Goal: Information Seeking & Learning: Check status

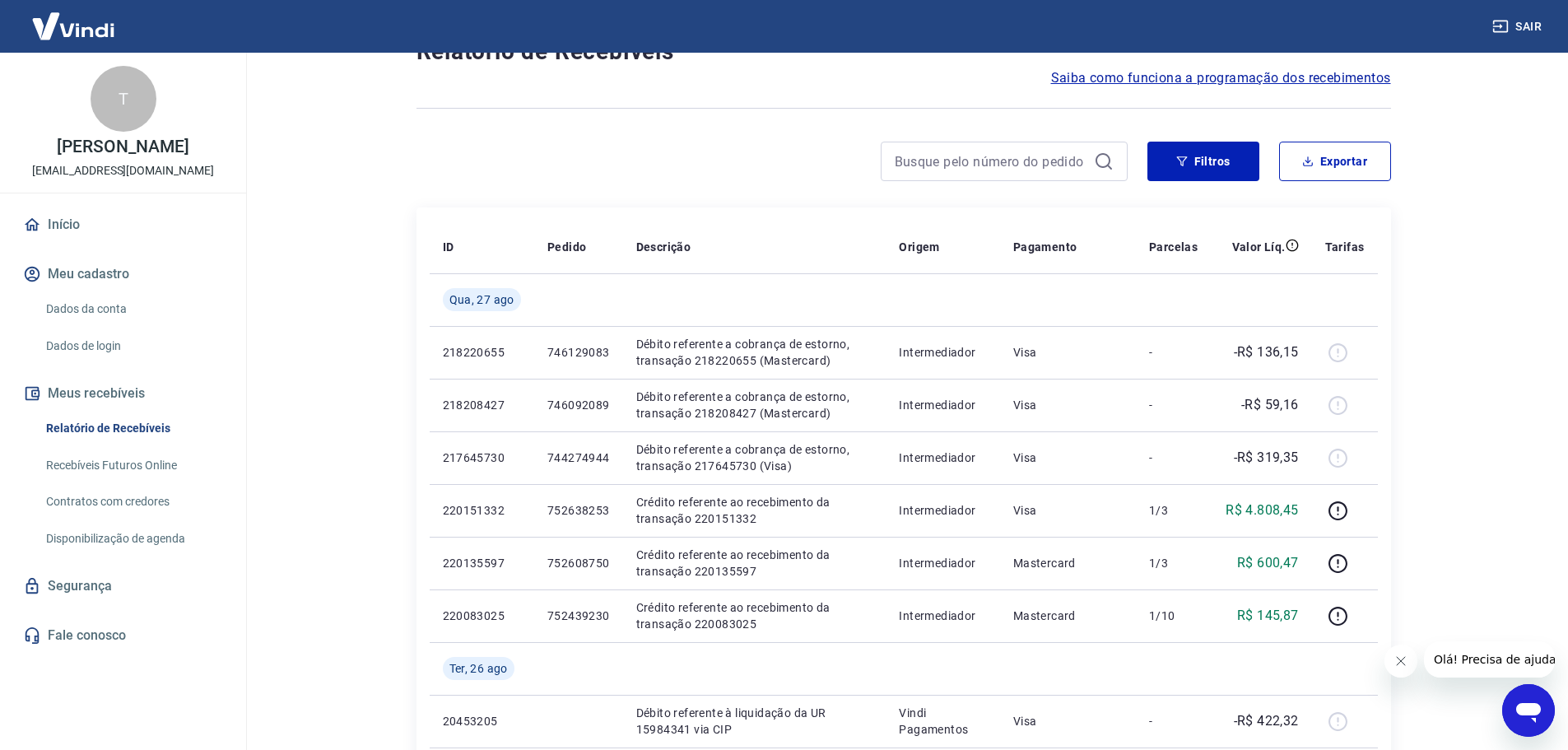
scroll to position [165, 0]
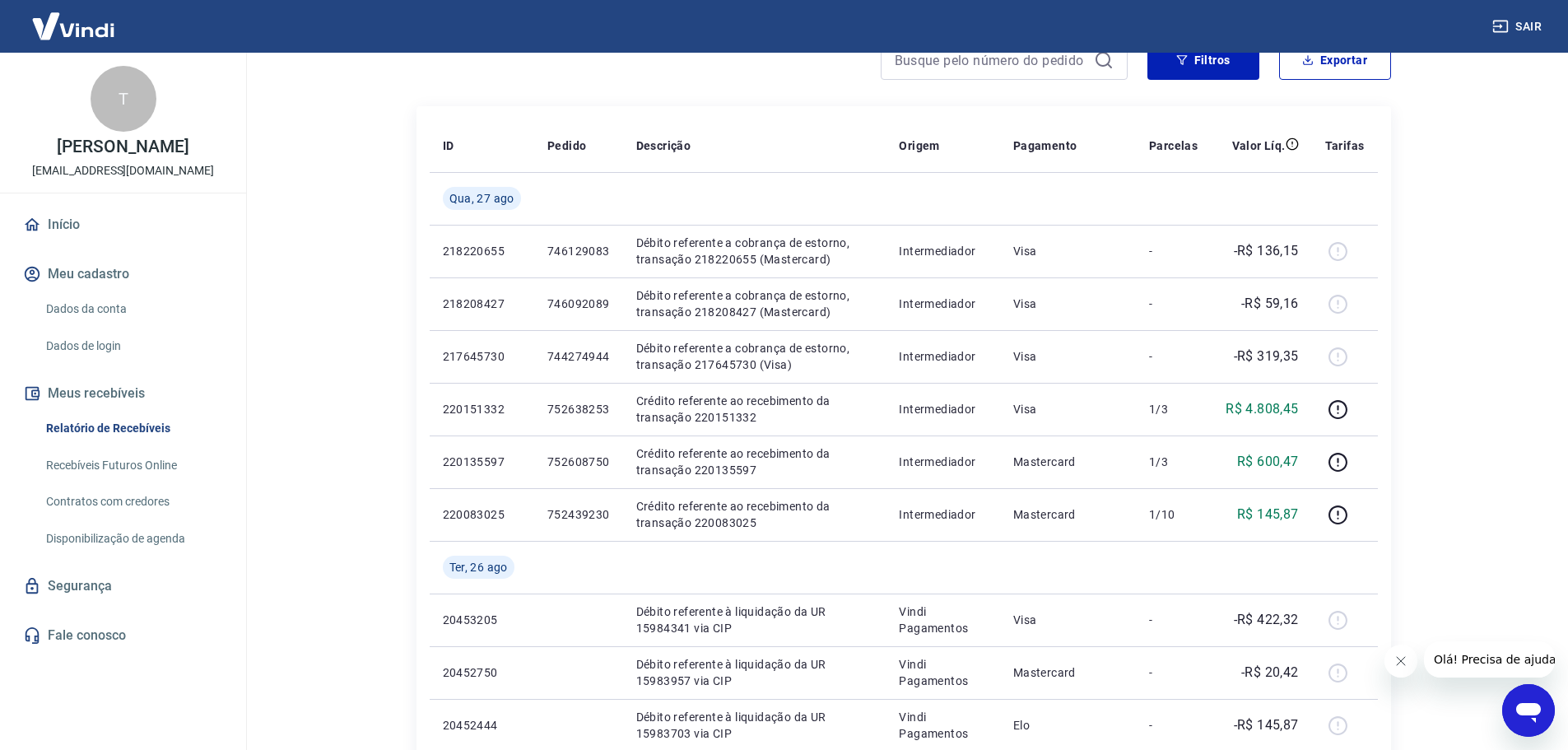
click at [103, 26] on img at bounding box center [73, 26] width 107 height 50
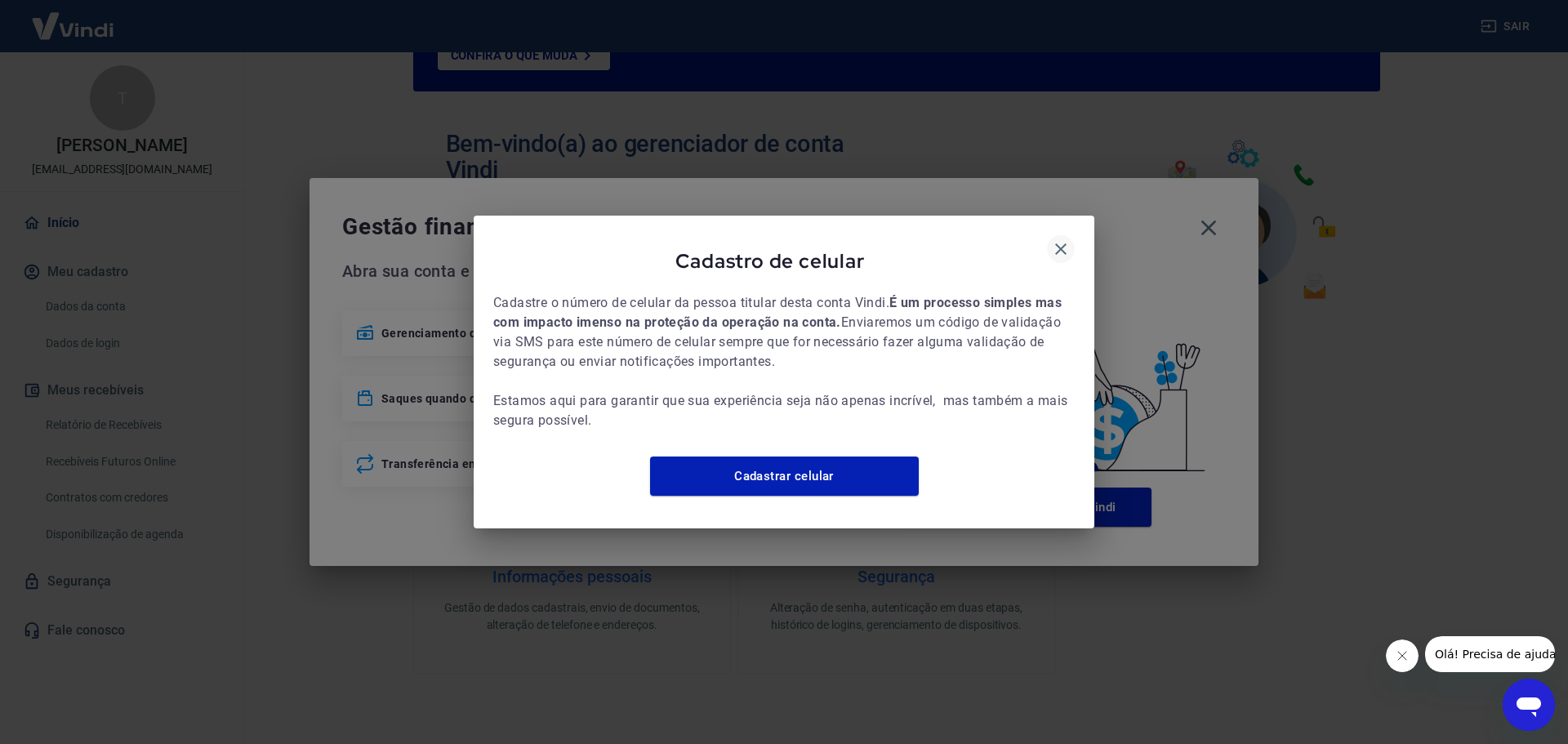
click at [1054, 240] on icon "button" at bounding box center [1060, 249] width 19 height 19
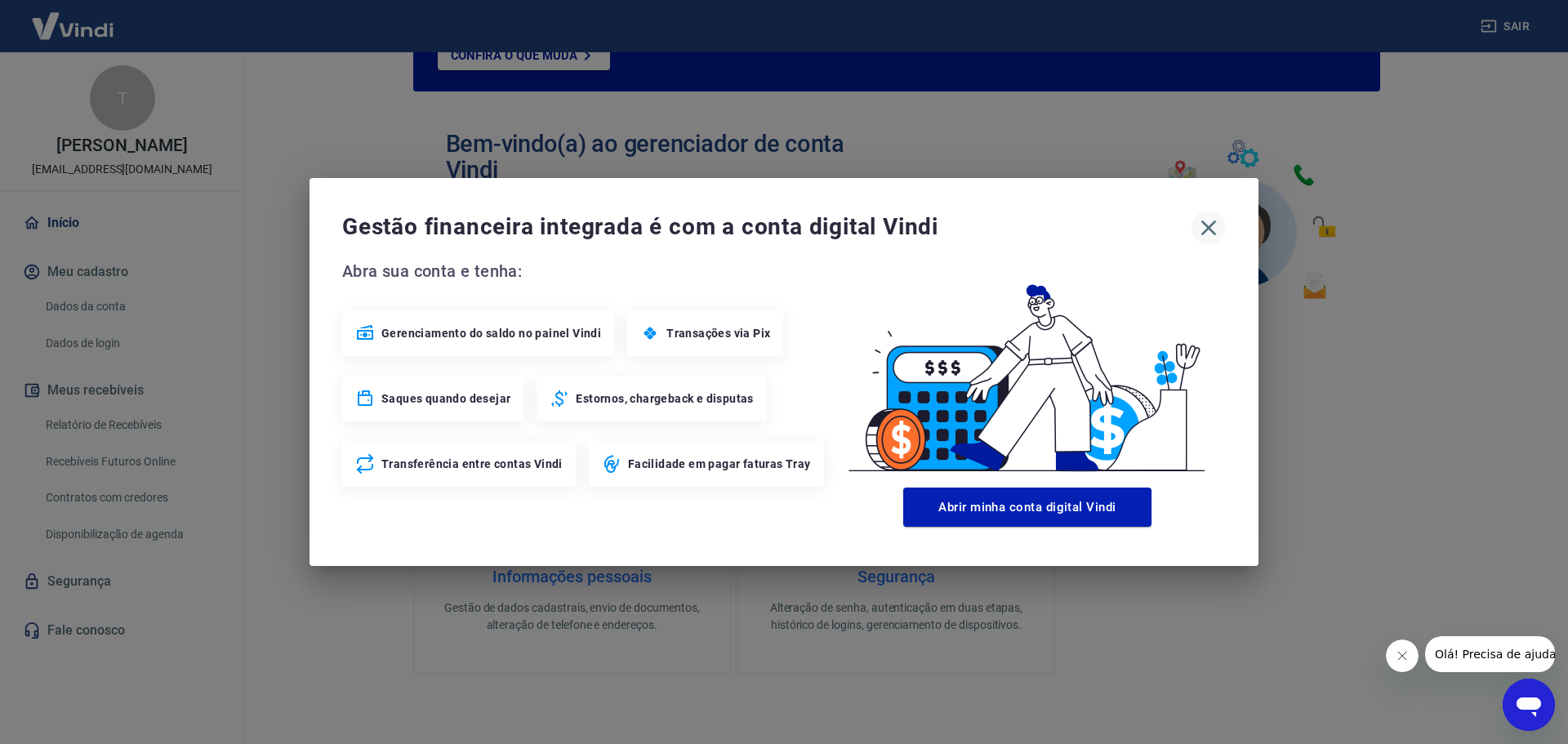
click at [1205, 227] on icon "button" at bounding box center [1208, 228] width 26 height 26
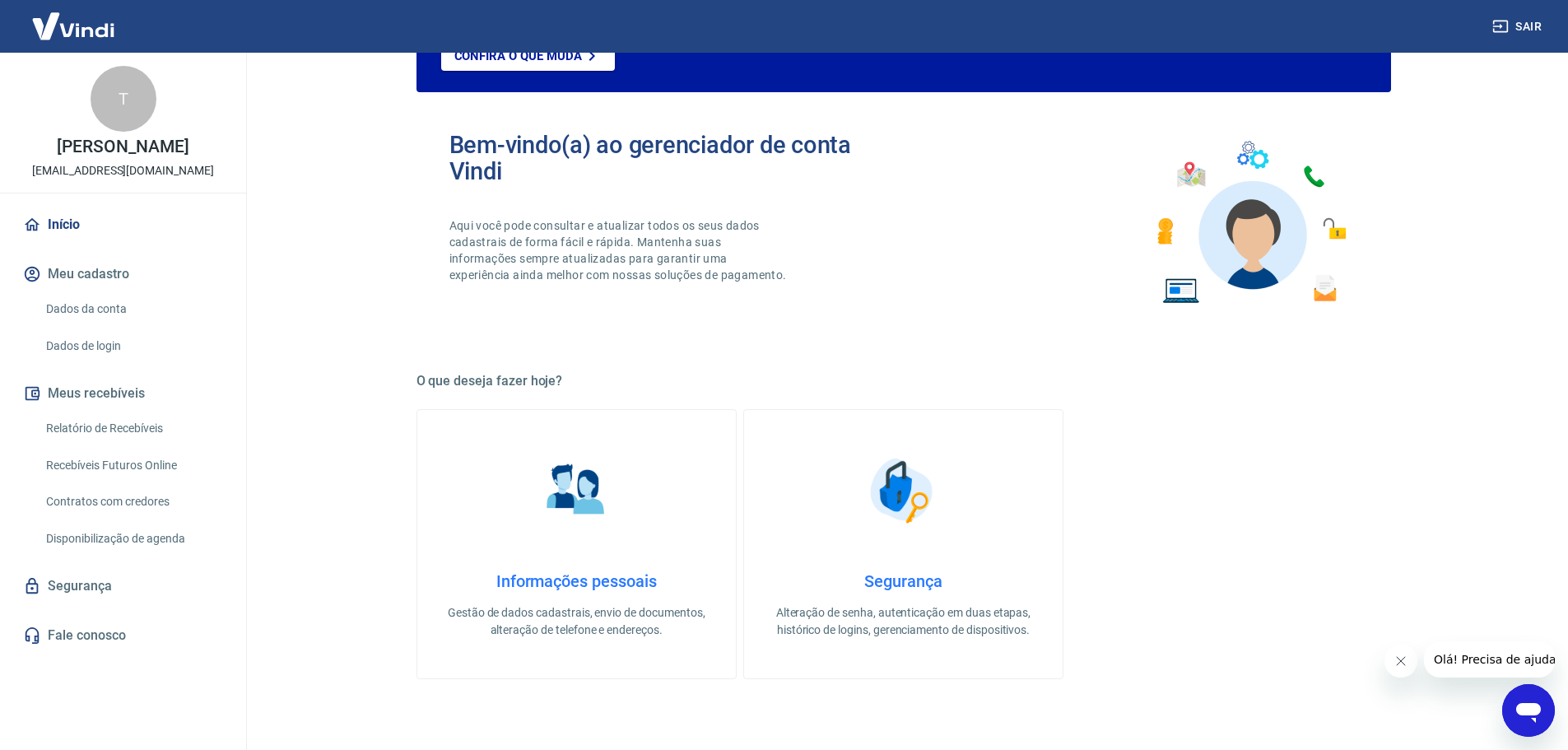
click at [132, 423] on link "Relatório de Recebíveis" at bounding box center [132, 428] width 186 height 34
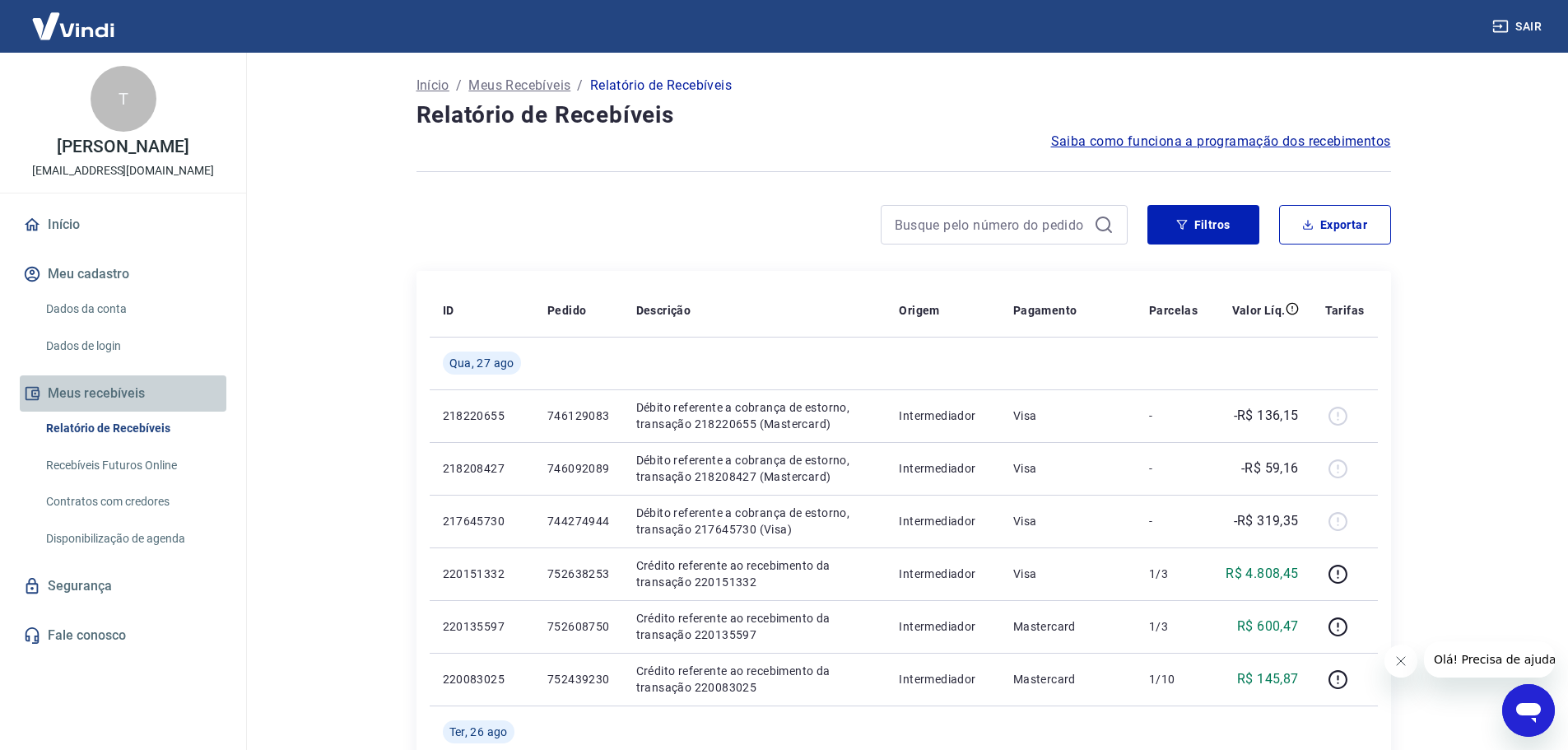
click at [131, 396] on button "Meus recebíveis" at bounding box center [123, 394] width 207 height 36
click at [438, 87] on p "Início" at bounding box center [433, 85] width 33 height 20
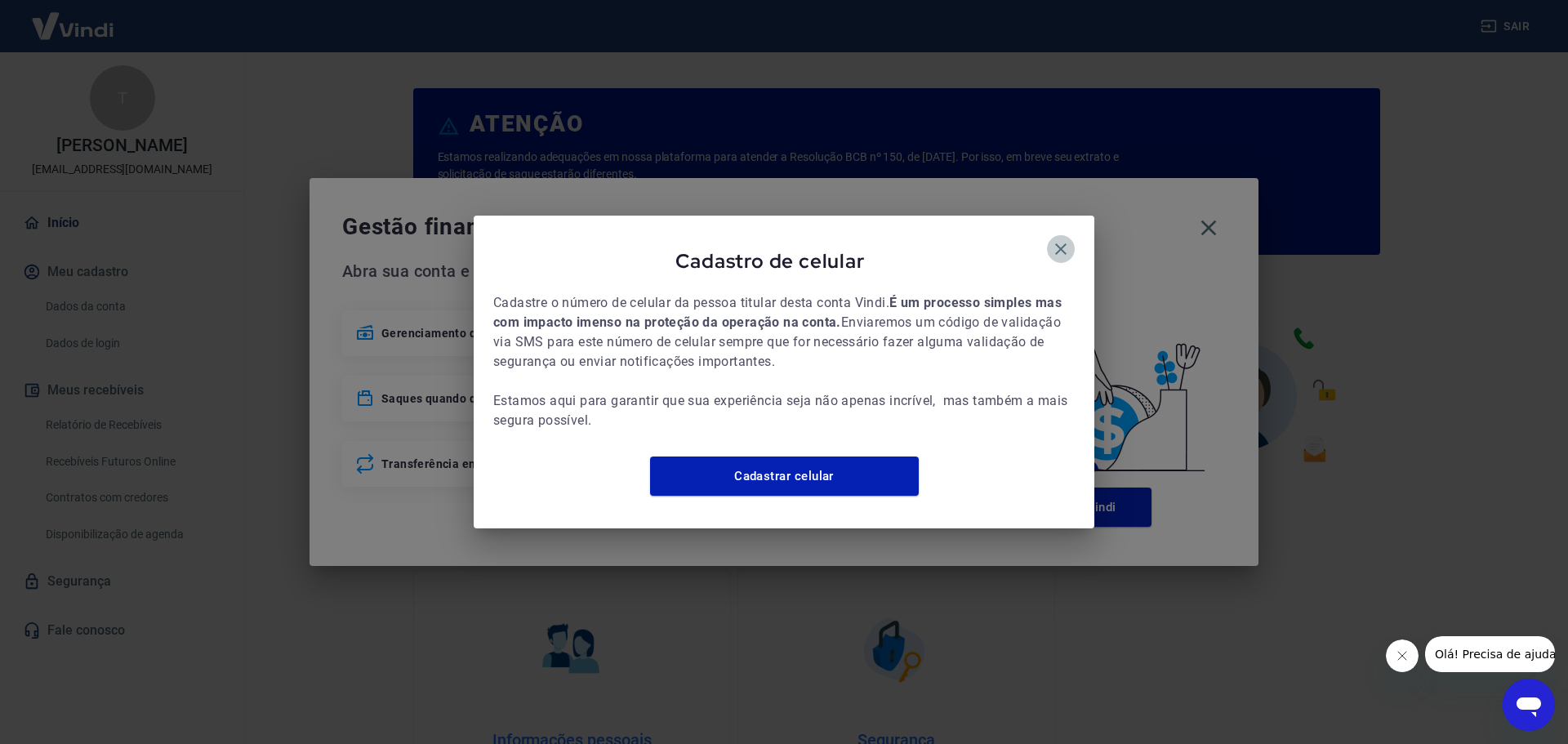
click at [1066, 240] on icon "button" at bounding box center [1060, 249] width 19 height 19
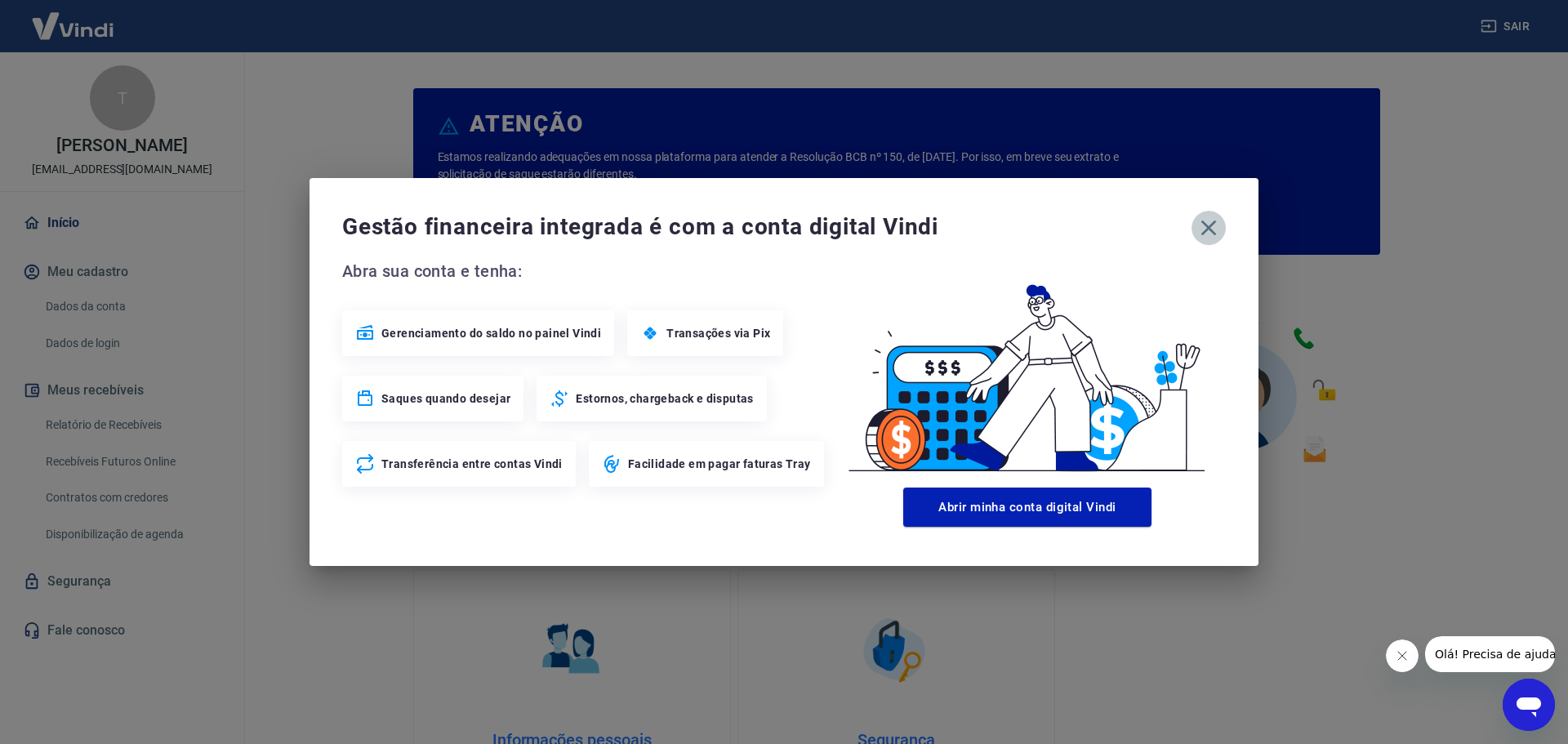
click at [1205, 229] on icon "button" at bounding box center [1208, 228] width 26 height 26
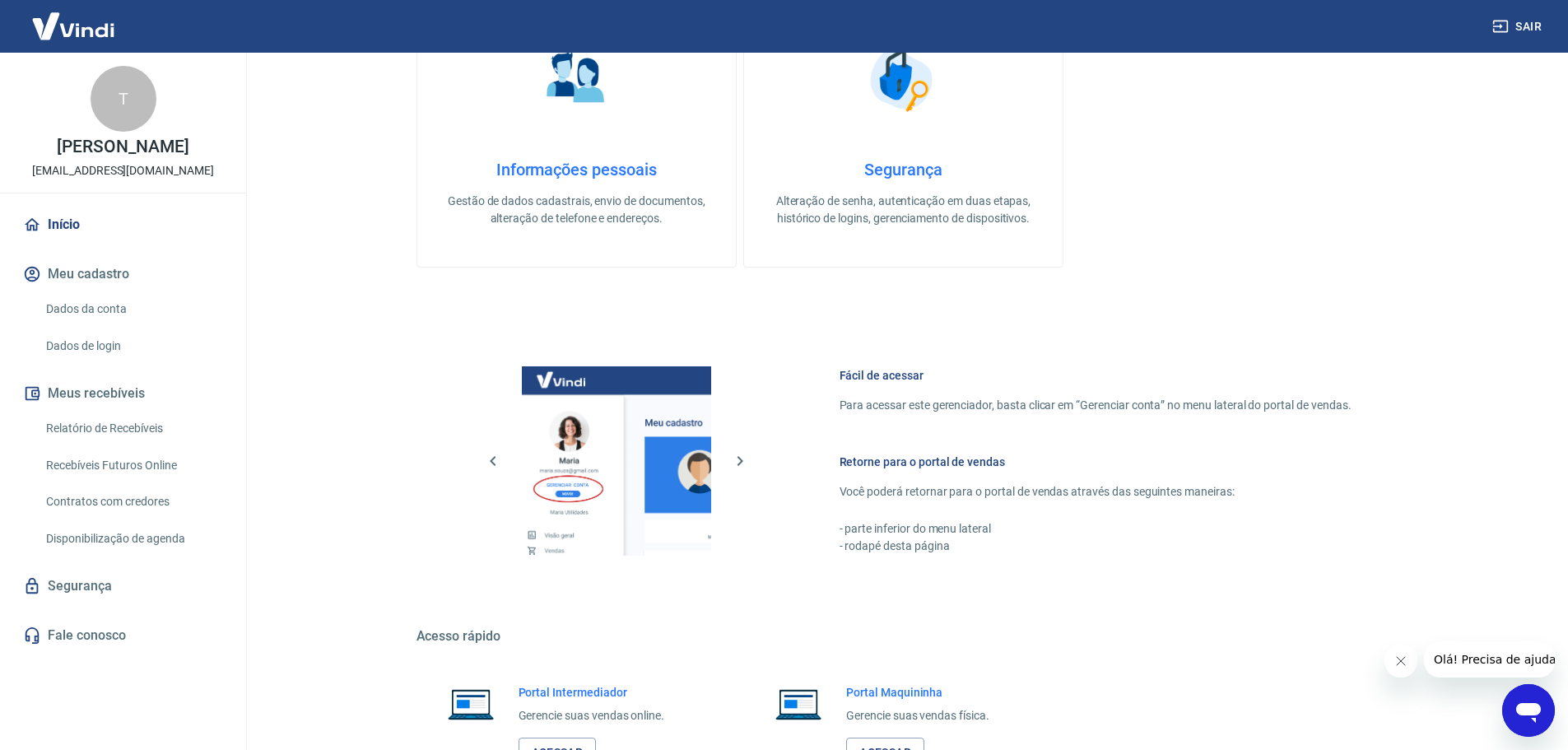
scroll to position [704, 0]
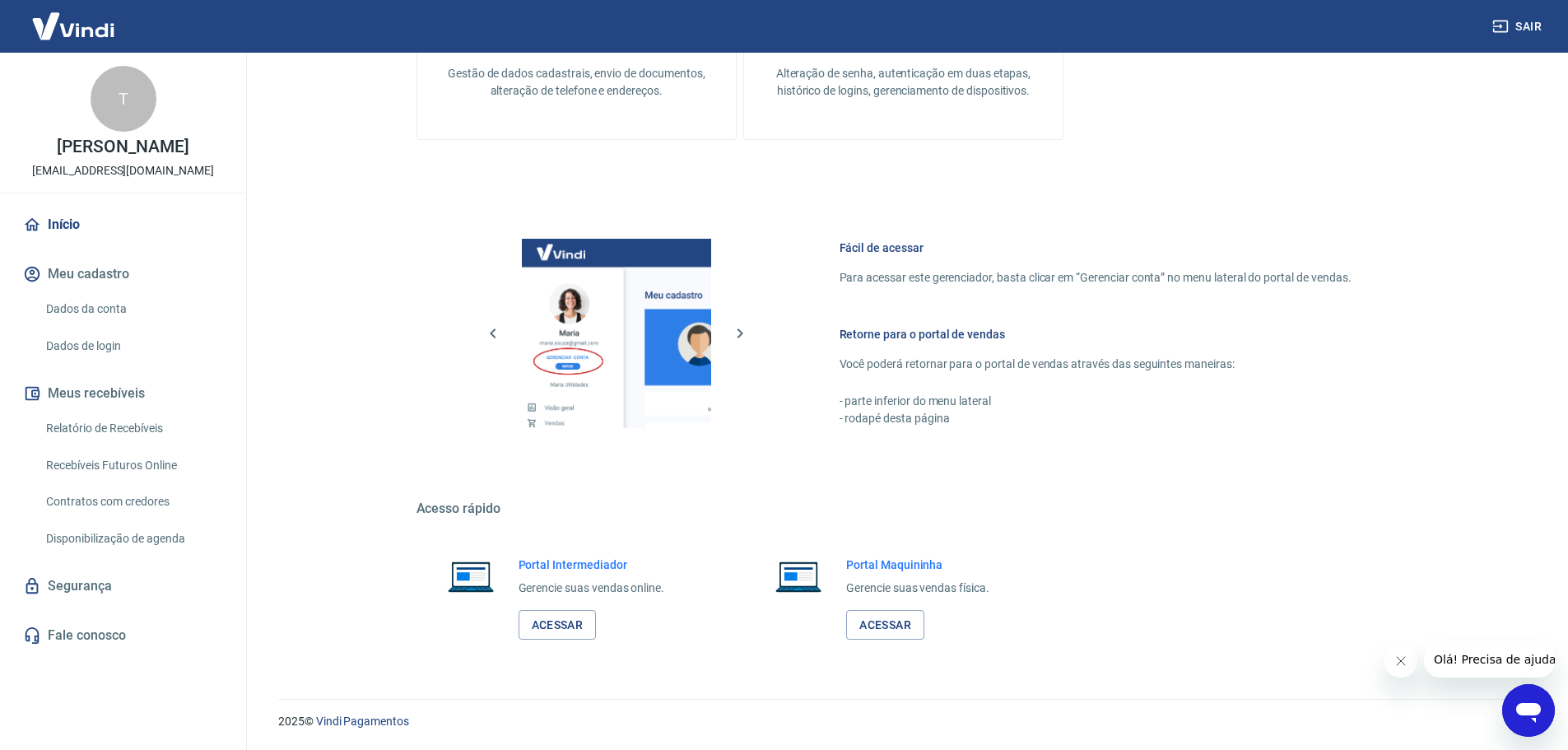
click at [137, 453] on link "Recebíveis Futuros Online" at bounding box center [132, 465] width 186 height 34
click at [129, 427] on link "Relatório de Recebíveis" at bounding box center [132, 428] width 186 height 34
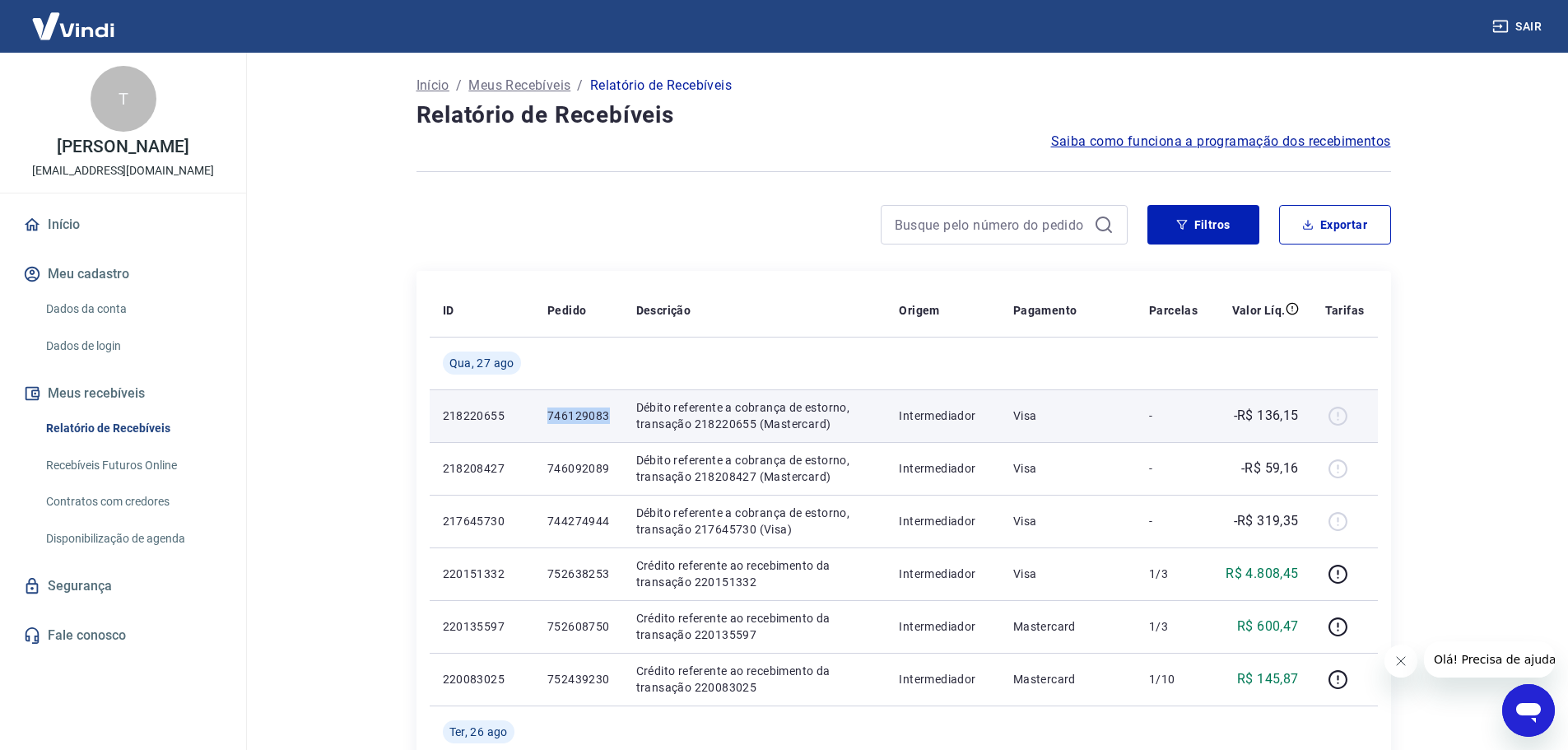
drag, startPoint x: 545, startPoint y: 413, endPoint x: 612, endPoint y: 417, distance: 67.1
click at [612, 417] on td "746129083" at bounding box center [578, 416] width 89 height 52
copy p "746129083"
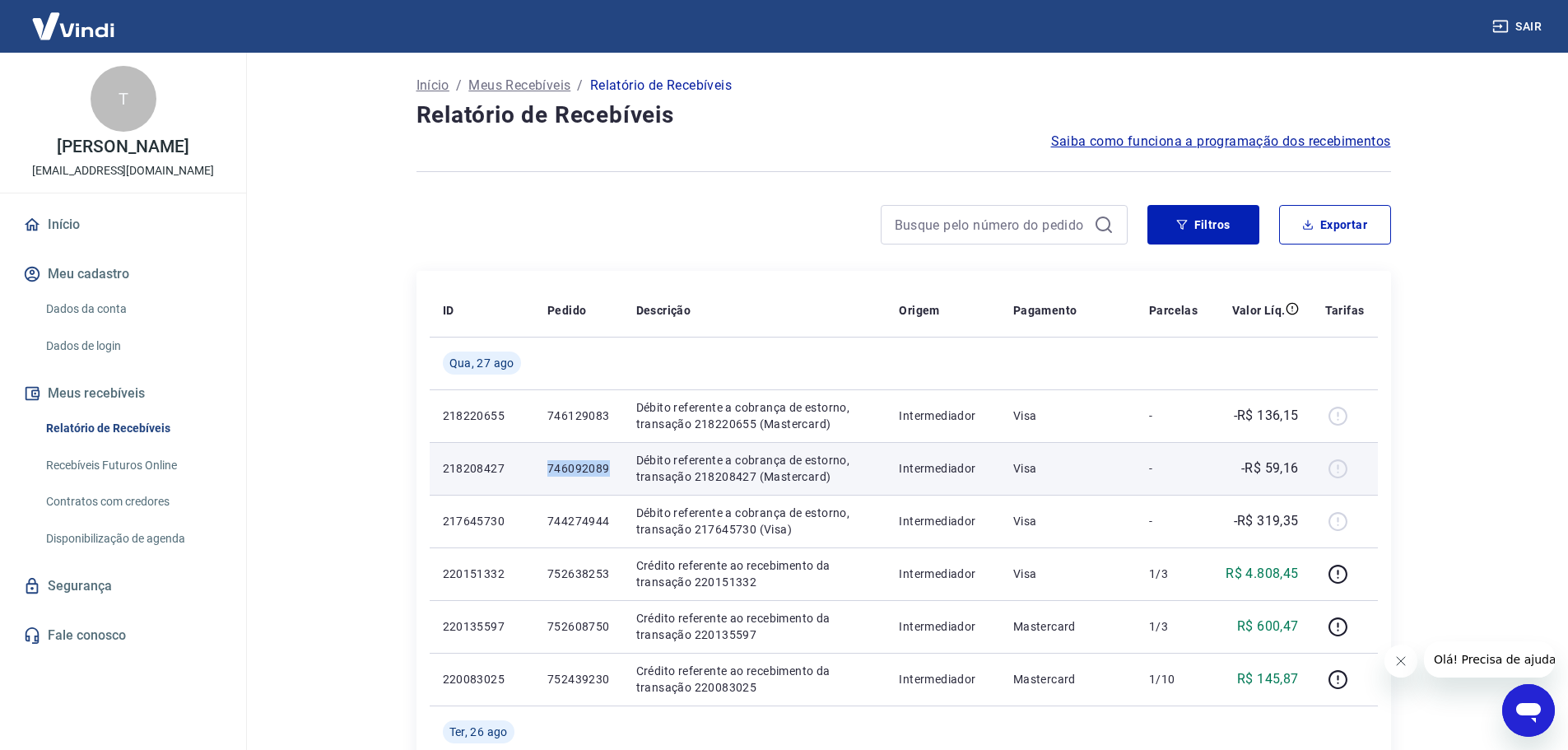
drag, startPoint x: 536, startPoint y: 472, endPoint x: 607, endPoint y: 464, distance: 71.4
click at [607, 464] on td "746092089" at bounding box center [578, 468] width 89 height 52
copy p "746092089"
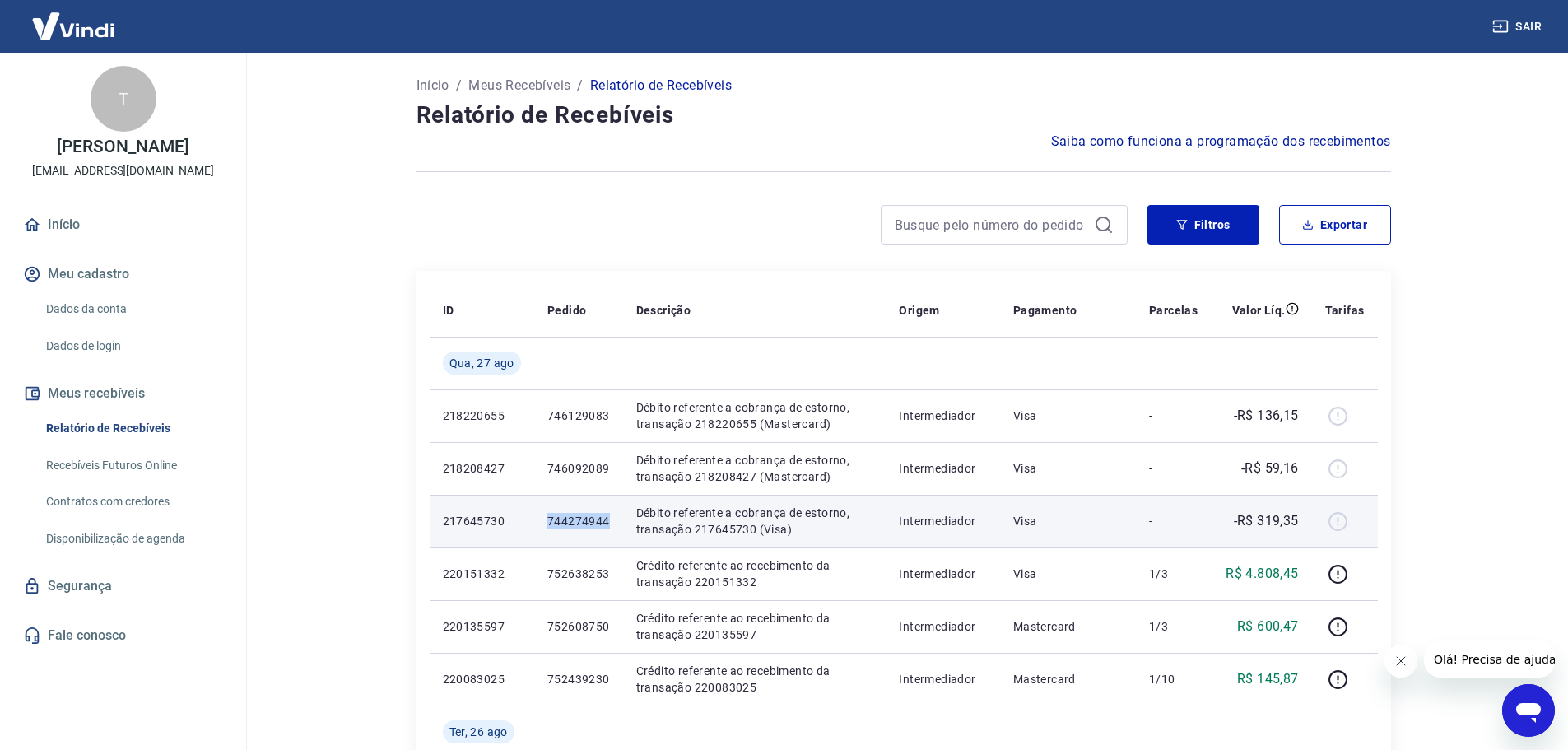
drag, startPoint x: 550, startPoint y: 523, endPoint x: 611, endPoint y: 523, distance: 61.0
click at [611, 523] on td "744274944" at bounding box center [578, 521] width 89 height 52
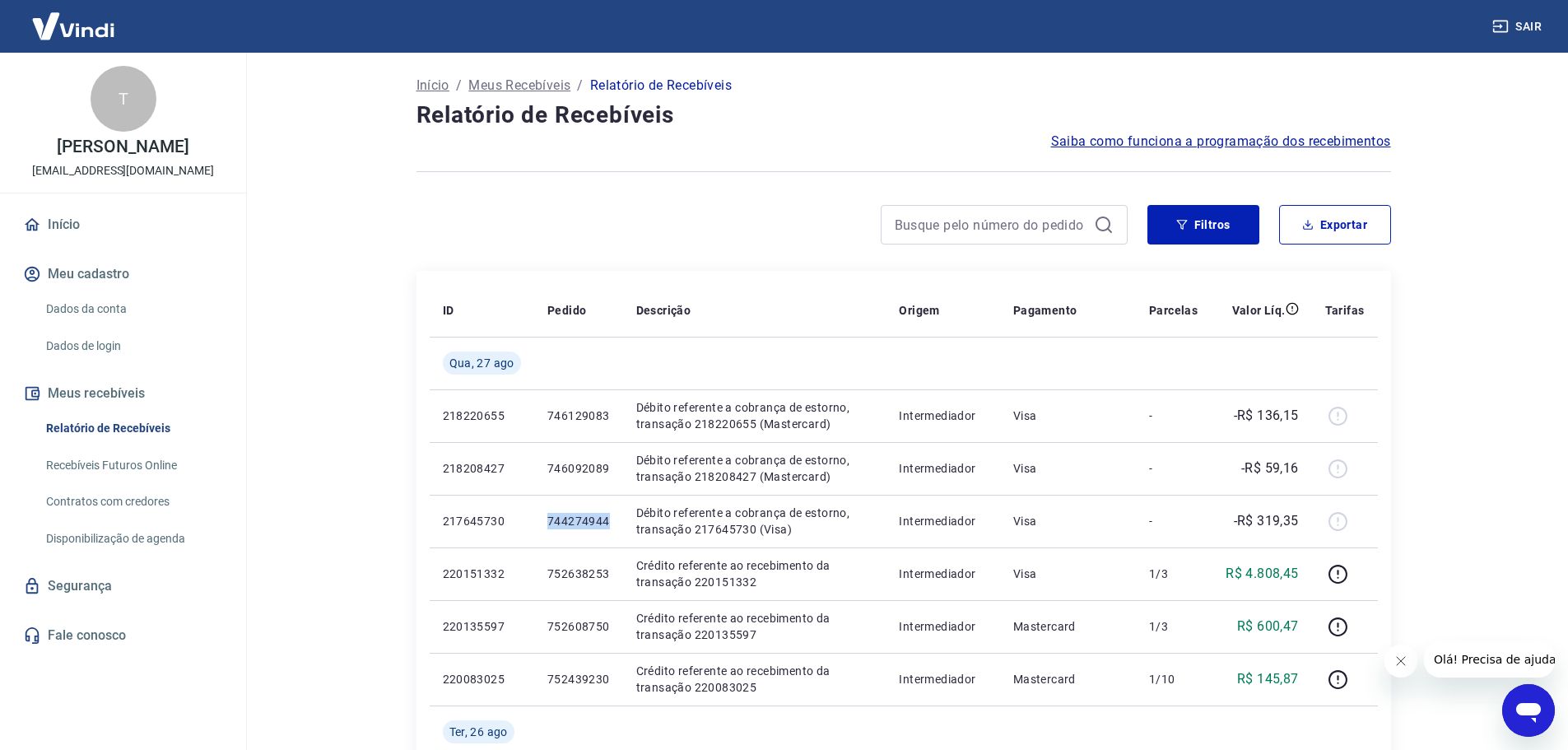
copy p "744274944"
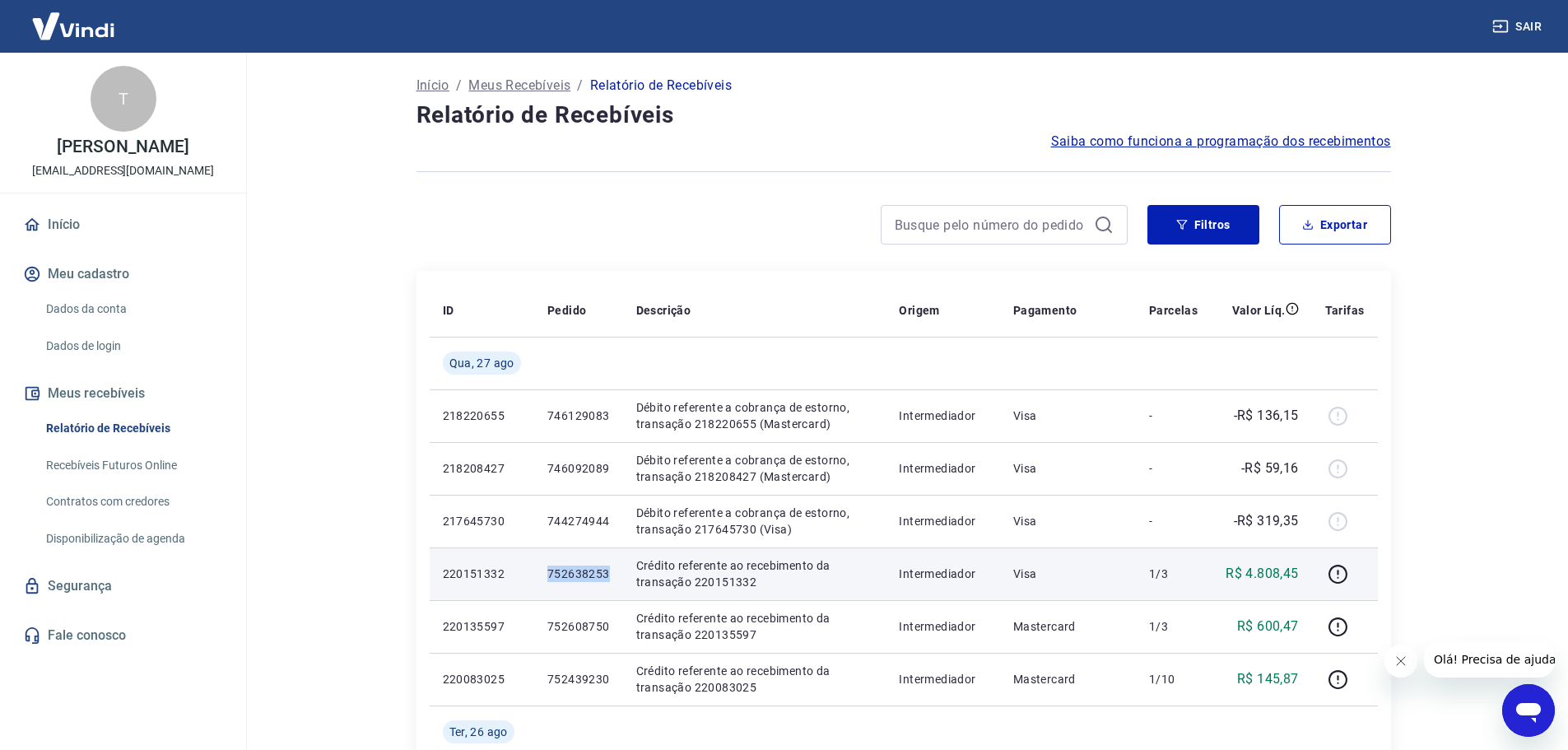
drag, startPoint x: 543, startPoint y: 576, endPoint x: 607, endPoint y: 565, distance: 64.9
click at [607, 565] on td "752638253" at bounding box center [578, 574] width 89 height 52
